Goal: Book appointment/travel/reservation

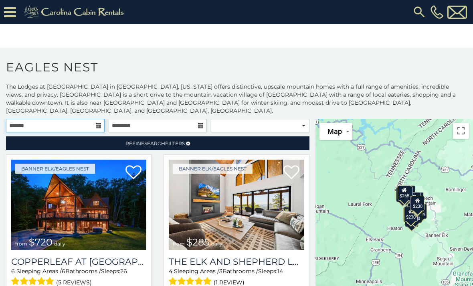
click at [95, 119] on input "text" at bounding box center [55, 126] width 99 height 14
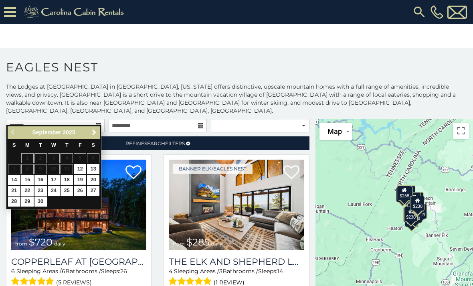
click at [86, 177] on link "19" at bounding box center [80, 180] width 12 height 10
type input "**********"
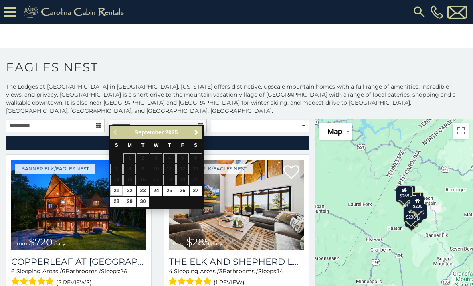
click at [115, 189] on link "21" at bounding box center [116, 191] width 12 height 10
type input "**********"
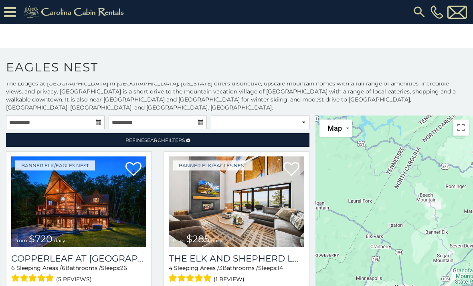
scroll to position [3, 0]
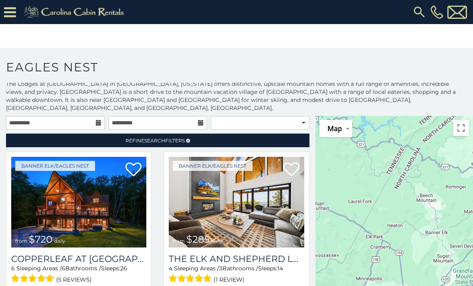
click at [84, 133] on link "Refine Search Filters" at bounding box center [157, 140] width 303 height 14
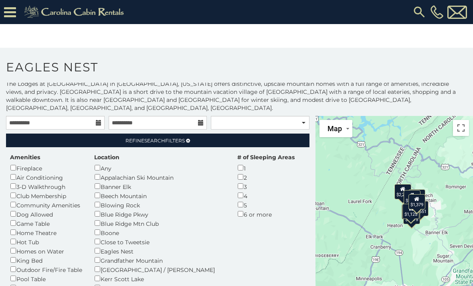
click at [78, 138] on link "Refine Search Filters" at bounding box center [157, 140] width 303 height 14
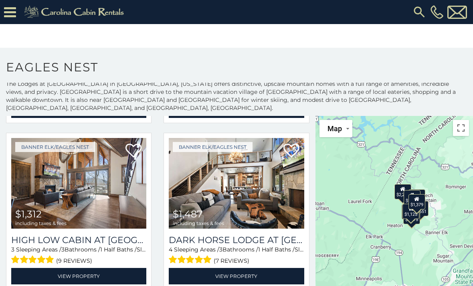
scroll to position [351, 0]
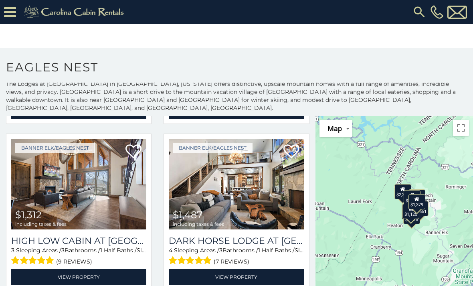
click at [29, 165] on img at bounding box center [78, 184] width 135 height 91
click at [84, 268] on link "View Property" at bounding box center [78, 276] width 135 height 16
click at [85, 273] on link "View Property" at bounding box center [78, 276] width 135 height 16
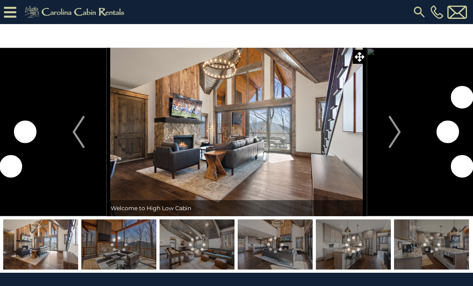
click at [389, 133] on img "Next" at bounding box center [394, 132] width 12 height 32
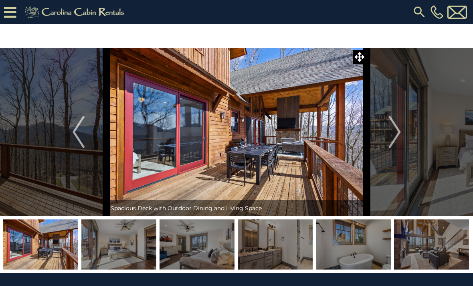
click at [396, 137] on img "Next" at bounding box center [394, 132] width 12 height 32
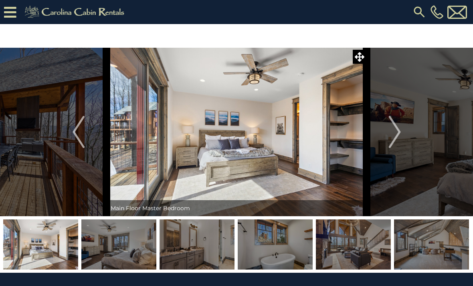
click at [398, 133] on img "Next" at bounding box center [394, 132] width 12 height 32
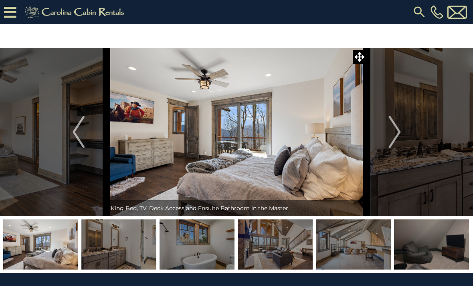
click at [399, 142] on img "Next" at bounding box center [394, 132] width 12 height 32
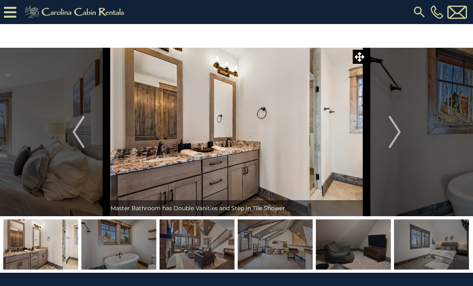
click at [401, 143] on button "Next" at bounding box center [395, 132] width 56 height 168
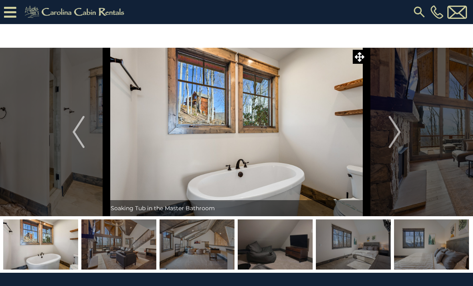
click at [394, 140] on img "Next" at bounding box center [394, 132] width 12 height 32
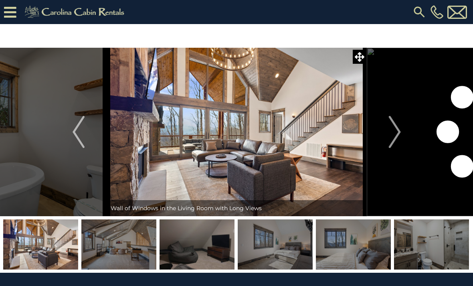
click at [393, 137] on img "Next" at bounding box center [394, 132] width 12 height 32
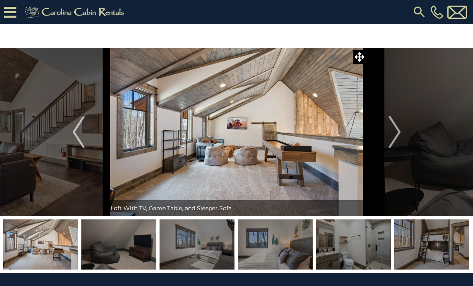
click at [390, 134] on img "Next" at bounding box center [394, 132] width 12 height 32
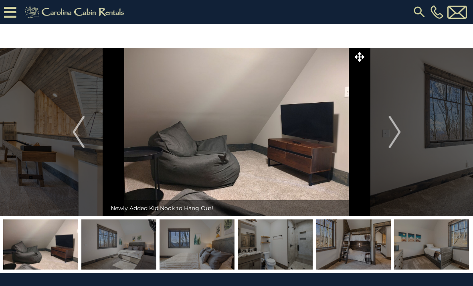
click at [387, 129] on button "Next" at bounding box center [395, 132] width 56 height 168
